Goal: Navigation & Orientation: Understand site structure

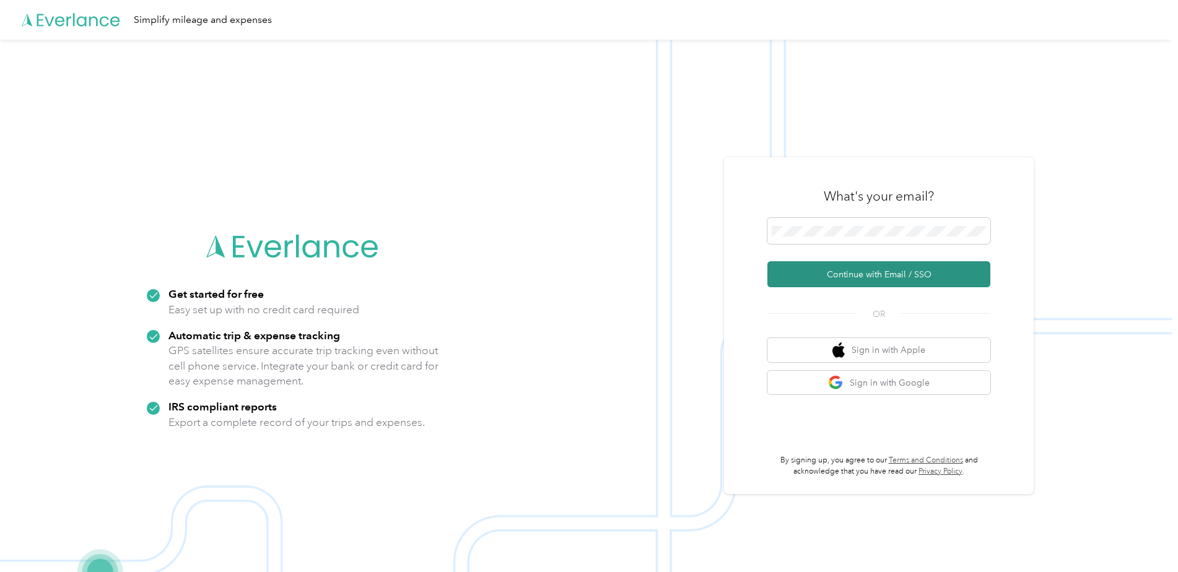
click at [937, 271] on button "Continue with Email / SSO" at bounding box center [879, 274] width 223 height 26
click at [903, 275] on button "Continue with Email / SSO" at bounding box center [879, 274] width 223 height 26
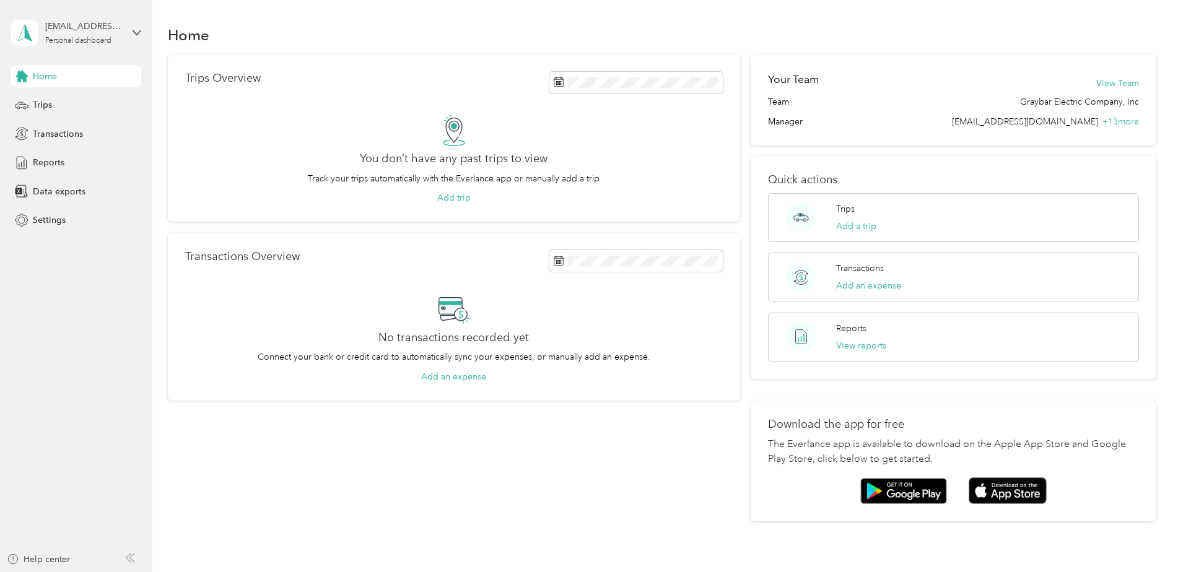
click at [1127, 127] on div "[EMAIL_ADDRESS][DOMAIN_NAME] + 13 more" at bounding box center [1045, 121] width 187 height 13
click at [1122, 122] on span "+ 13 more" at bounding box center [1121, 121] width 37 height 11
click at [1124, 81] on button "View Team" at bounding box center [1118, 83] width 43 height 13
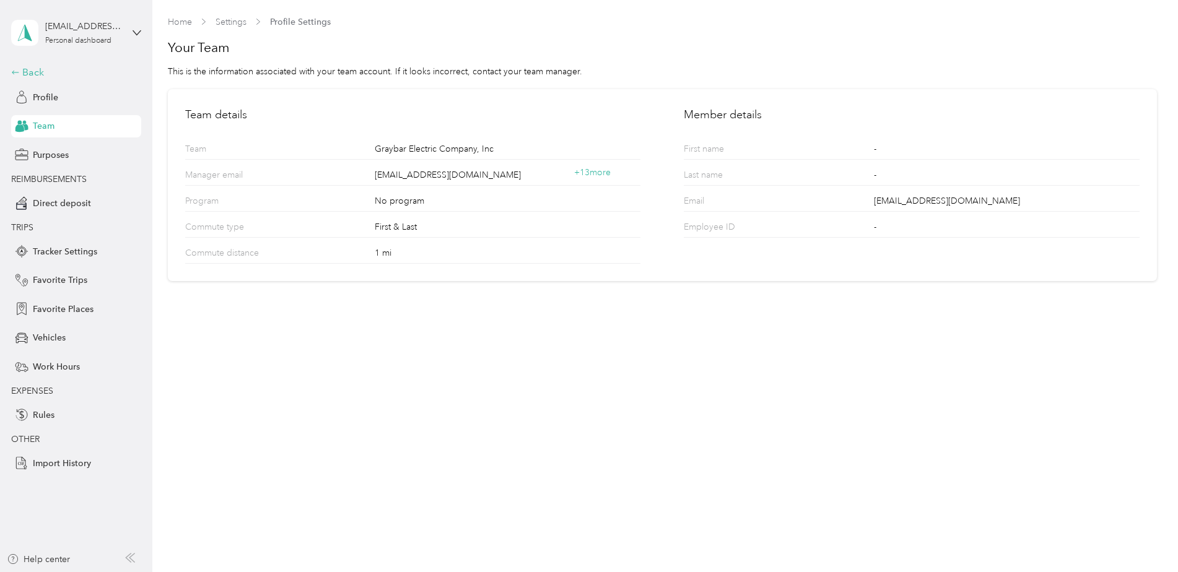
click at [16, 71] on icon at bounding box center [15, 72] width 9 height 9
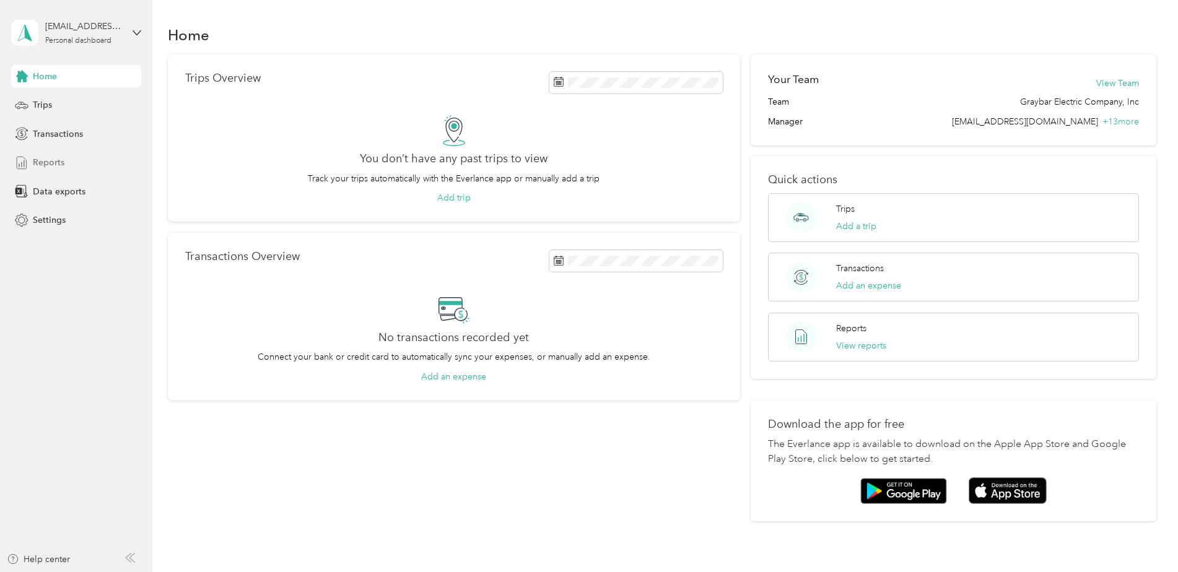
click at [38, 164] on span "Reports" at bounding box center [49, 162] width 32 height 13
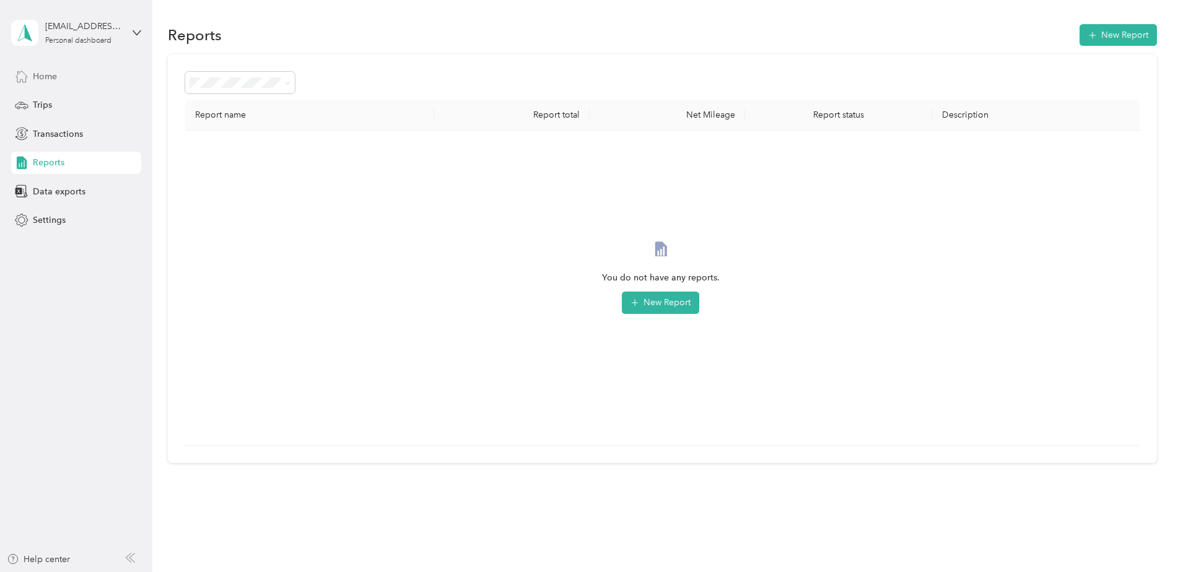
click at [51, 72] on span "Home" at bounding box center [45, 76] width 24 height 13
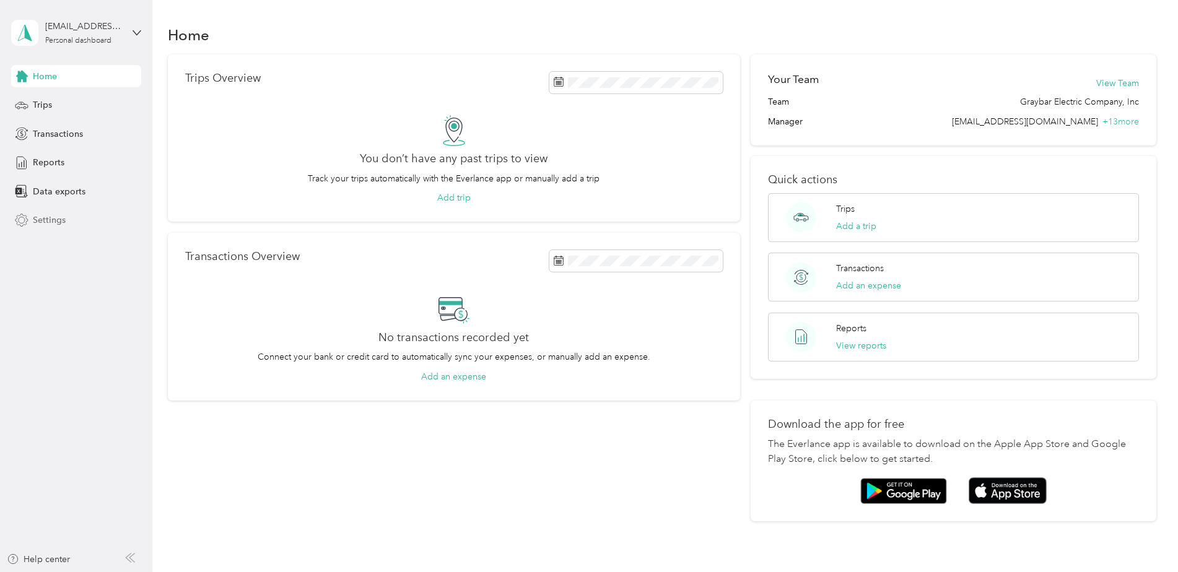
click at [74, 214] on div "Settings" at bounding box center [76, 220] width 130 height 22
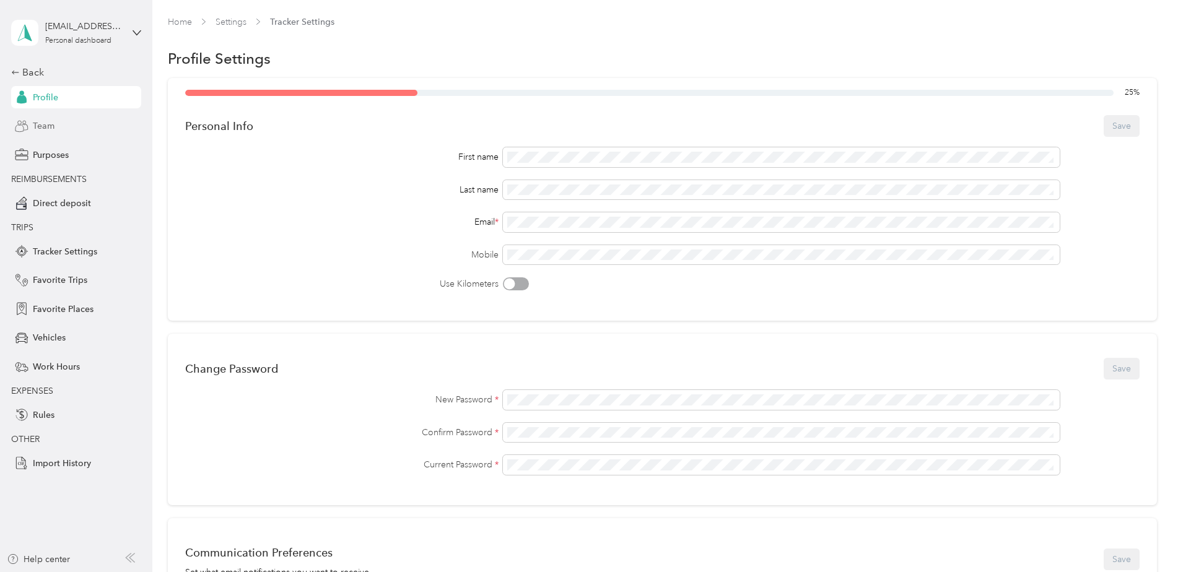
click at [48, 122] on span "Team" at bounding box center [44, 126] width 22 height 13
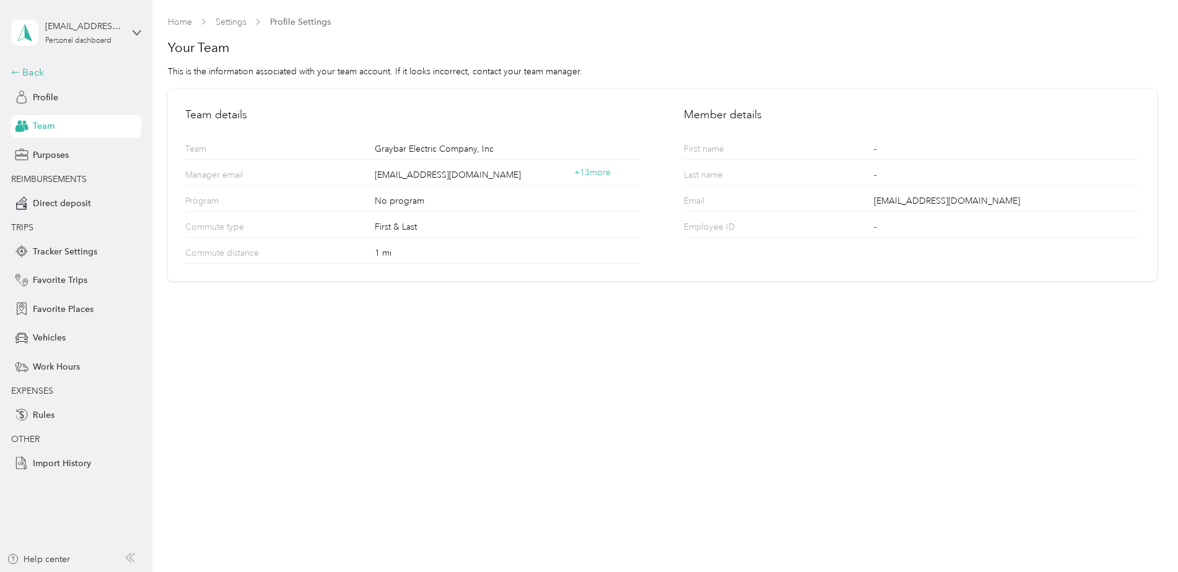
click at [25, 70] on div "Back" at bounding box center [73, 72] width 124 height 15
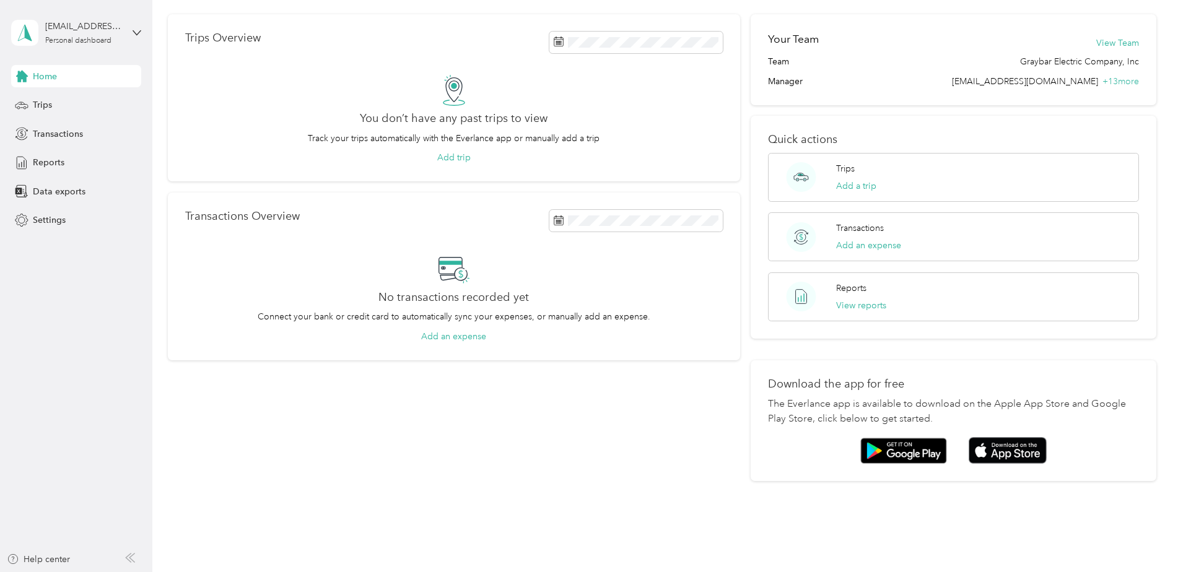
scroll to position [62, 0]
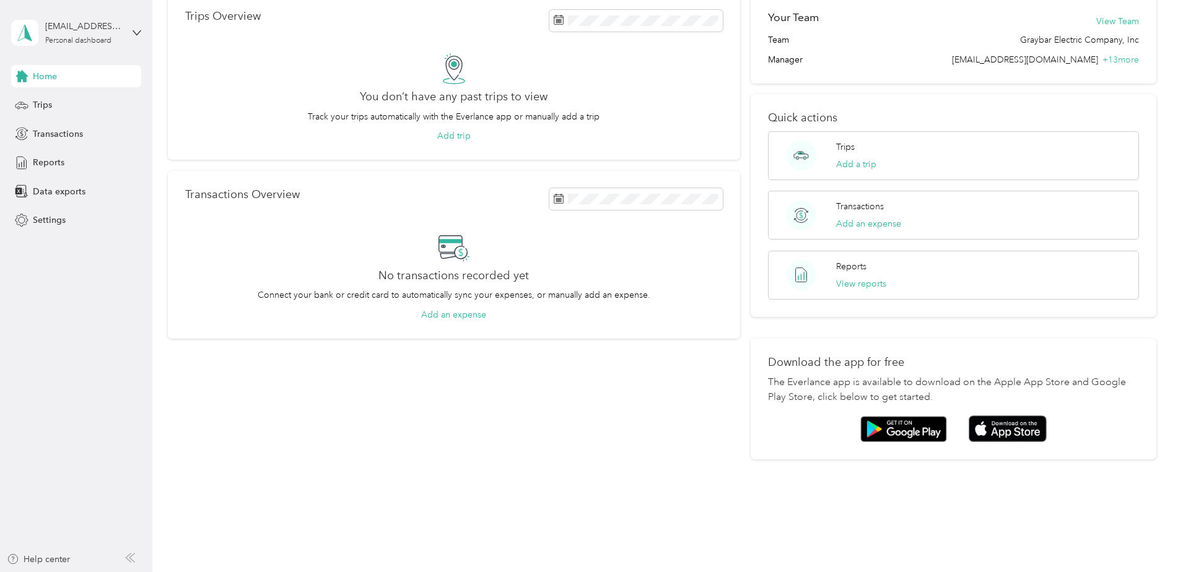
drag, startPoint x: 114, startPoint y: 0, endPoint x: 216, endPoint y: 85, distance: 132.9
click at [216, 85] on div "You don’t have any past trips to view Track your trips automatically with the E…" at bounding box center [454, 98] width 538 height 90
drag, startPoint x: 1069, startPoint y: 0, endPoint x: 892, endPoint y: 45, distance: 182.7
click at [892, 45] on div "Team Graybar Electric Company, Inc" at bounding box center [953, 39] width 371 height 13
click at [607, 367] on div "Trips Overview You don’t have any past trips to view Track your trips automatic…" at bounding box center [454, 226] width 572 height 467
